Goal: Task Accomplishment & Management: Use online tool/utility

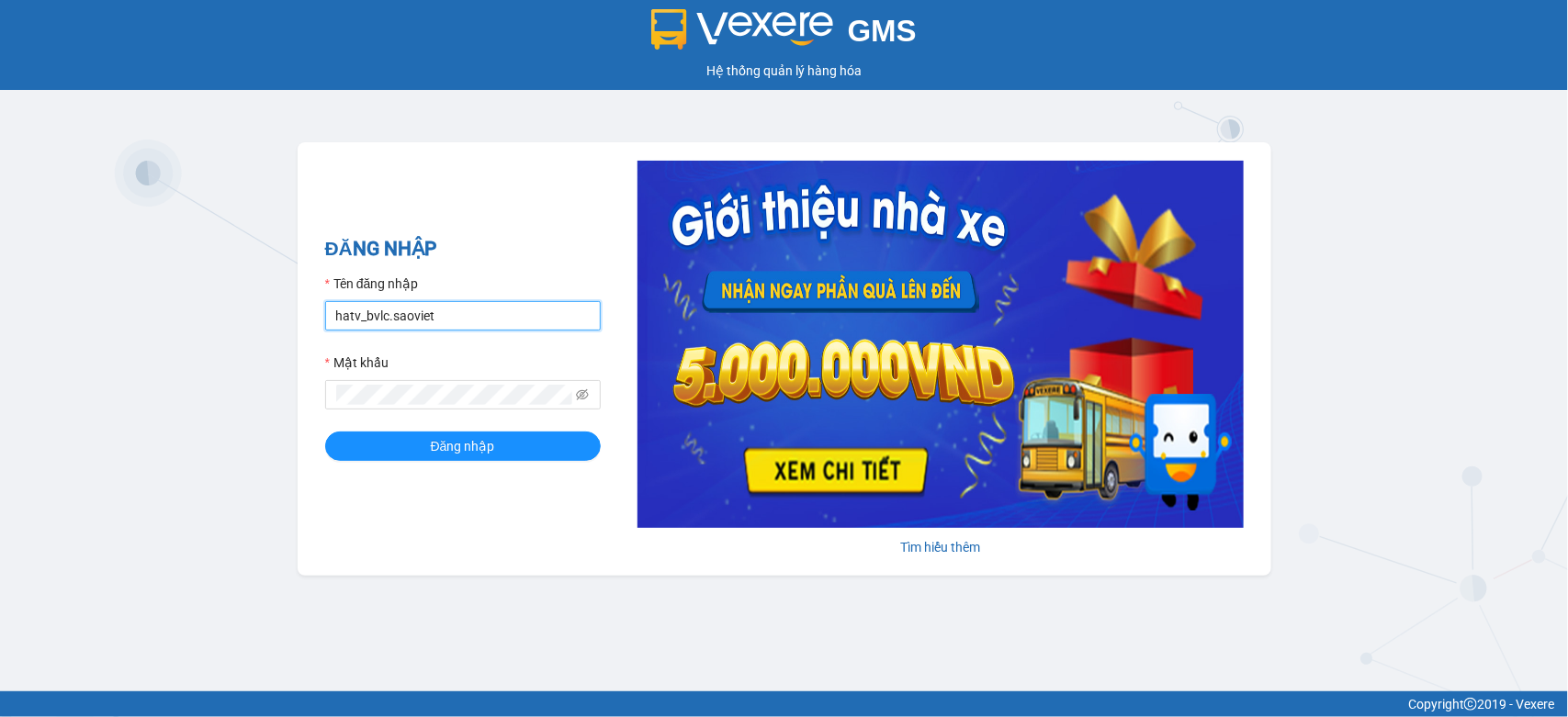
drag, startPoint x: 450, startPoint y: 319, endPoint x: 317, endPoint y: 329, distance: 133.4
click at [317, 329] on div "ĐĂNG NHẬP Tên đăng nhập hatv_bvlc.saoviet Mật khẩu Đăng nhập Tìm hiểu thêm" at bounding box center [784, 359] width 973 height 433
type input "quyendtx_ktlc.saoviet"
click at [310, 404] on div "ĐĂNG NHẬP Tên đăng nhập quyendtx_ktlc.saoviet Mật khẩu Đăng nhập Tìm hiểu thêm" at bounding box center [784, 359] width 973 height 433
click at [325, 431] on button "Đăng nhập" at bounding box center [463, 446] width 275 height 30
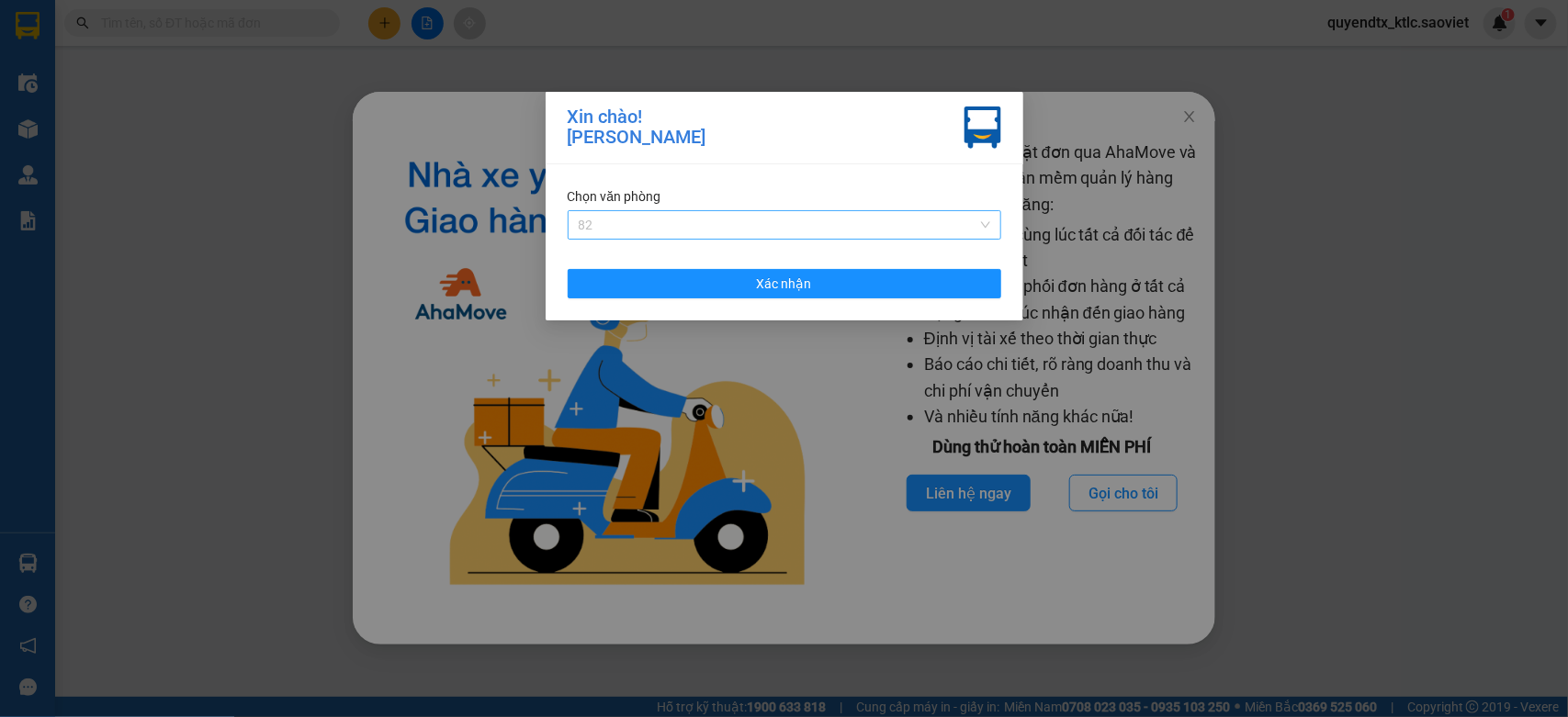
click at [668, 218] on span "82" at bounding box center [784, 224] width 411 height 28
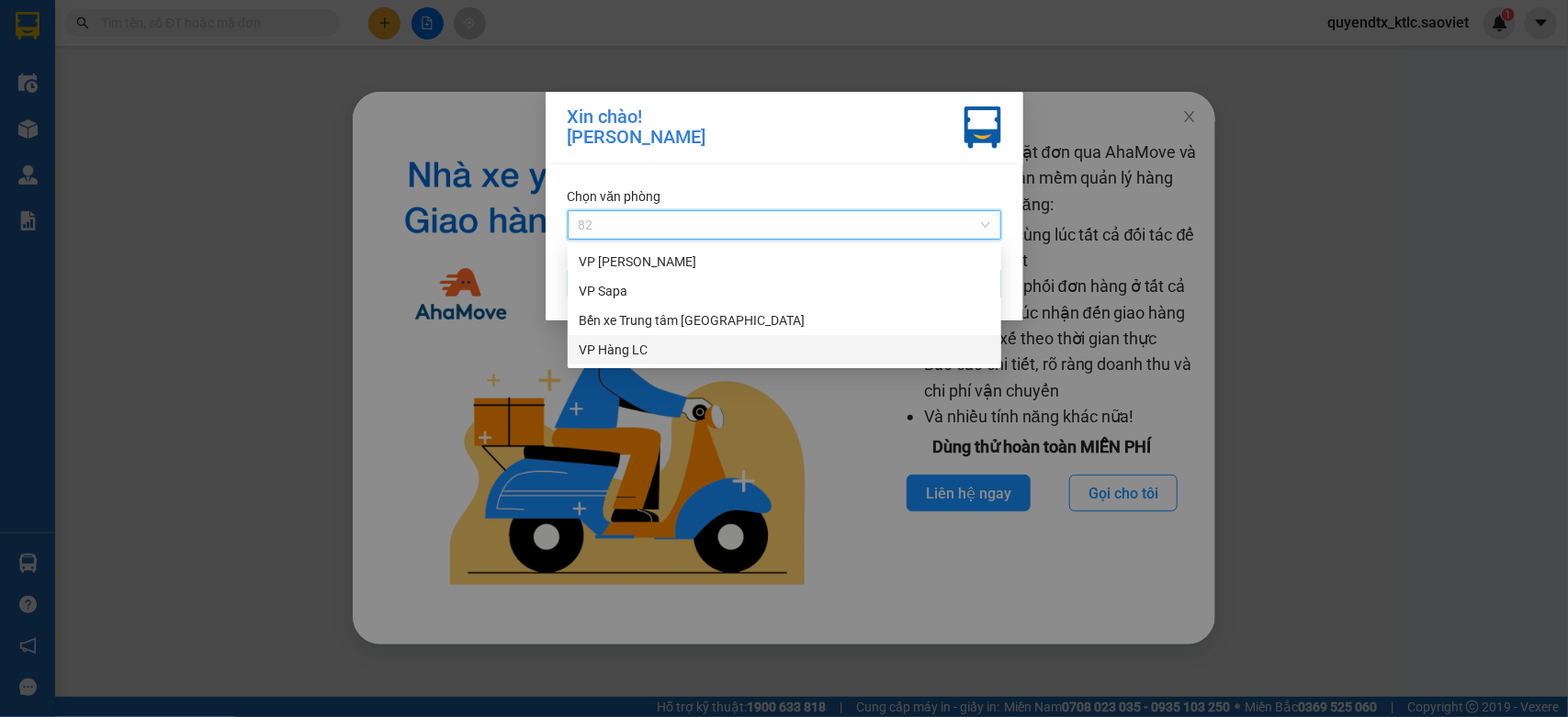
click at [625, 350] on div "VP Hàng LC" at bounding box center [784, 349] width 411 height 20
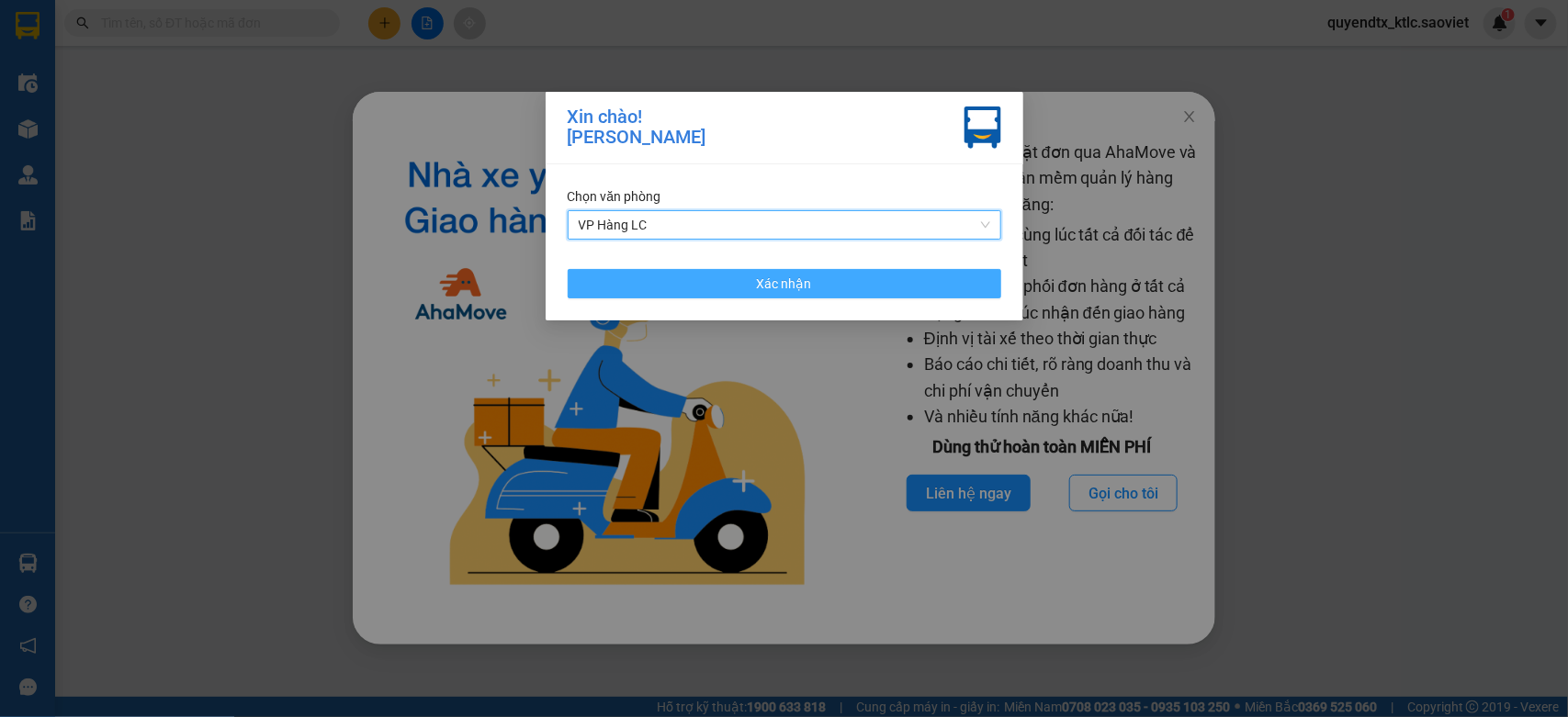
click at [636, 278] on button "Xác nhận" at bounding box center [784, 284] width 433 height 30
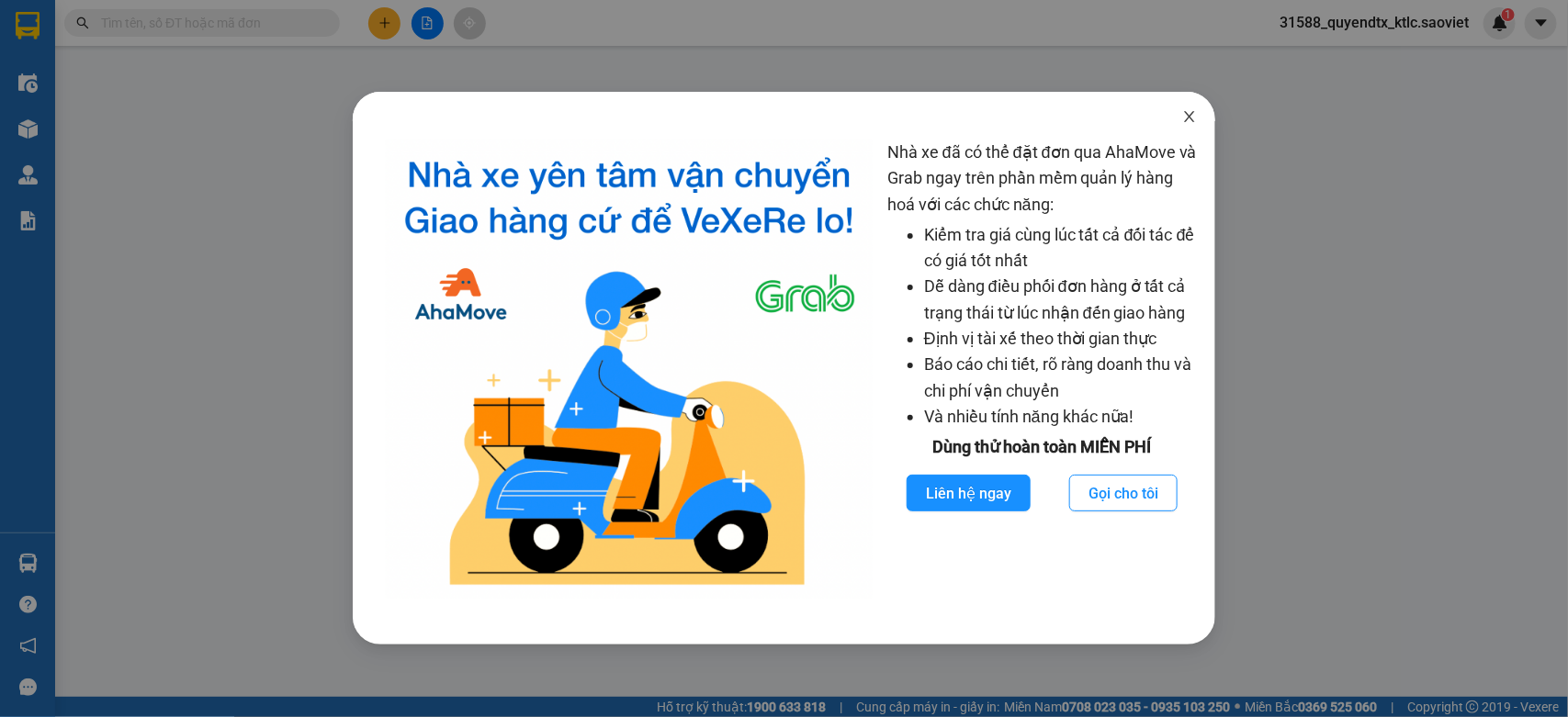
click at [1188, 117] on icon "close" at bounding box center [1189, 115] width 10 height 11
